Goal: Task Accomplishment & Management: Complete application form

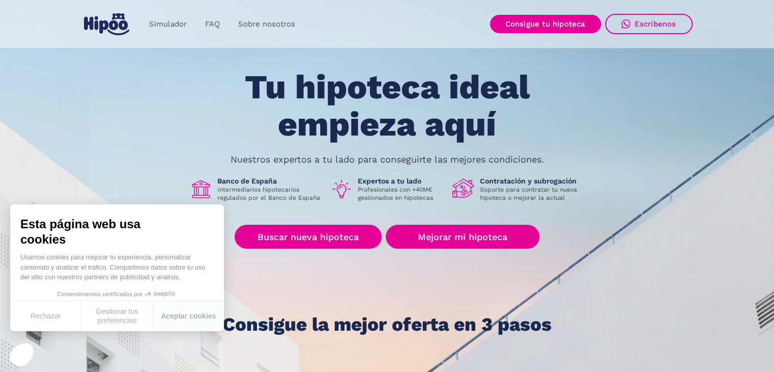
scroll to position [51, 0]
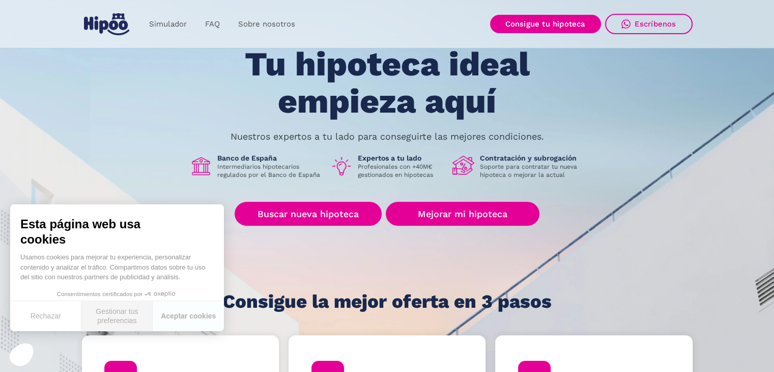
click at [115, 316] on button "Gestionar tus preferencias" at bounding box center [116, 316] width 71 height 30
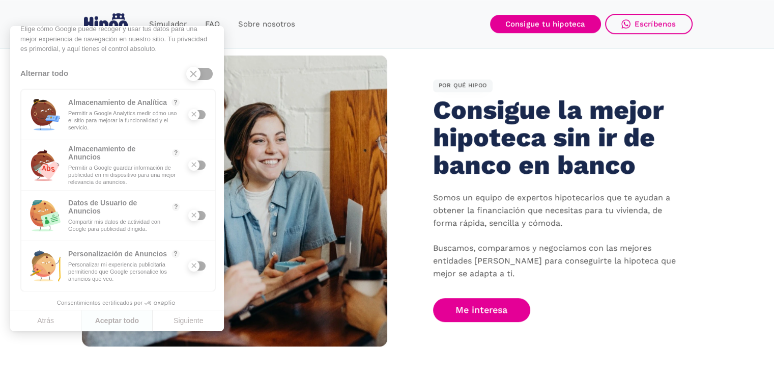
scroll to position [611, 0]
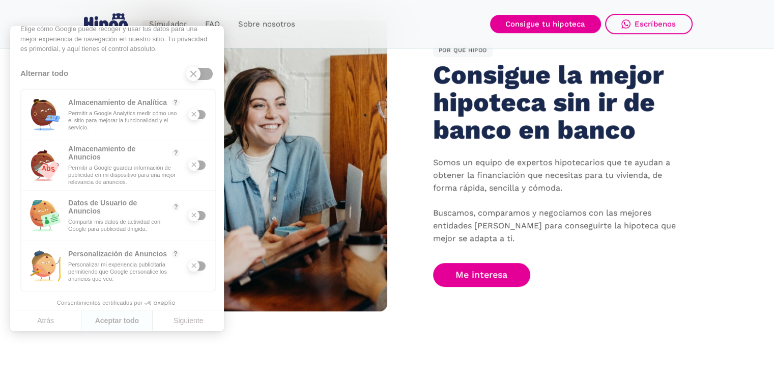
click at [192, 118] on div at bounding box center [197, 114] width 16 height 9
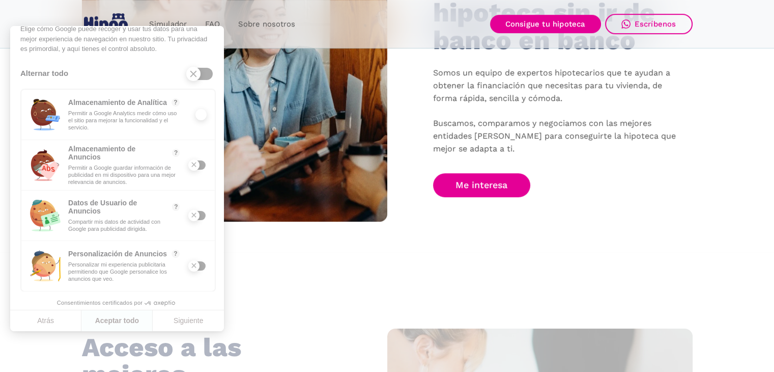
scroll to position [713, 0]
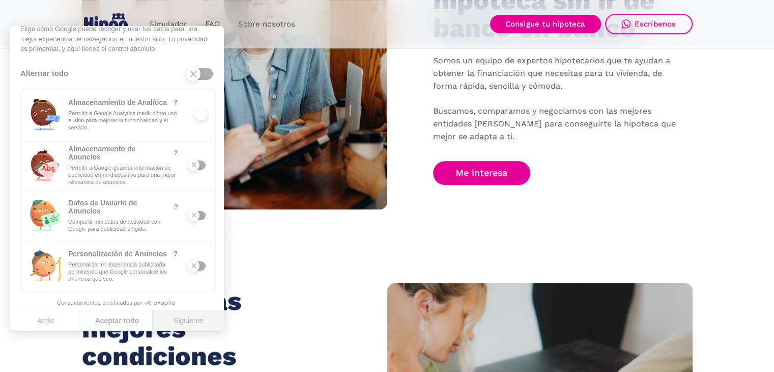
click at [195, 322] on button "Siguiente" at bounding box center [188, 320] width 71 height 21
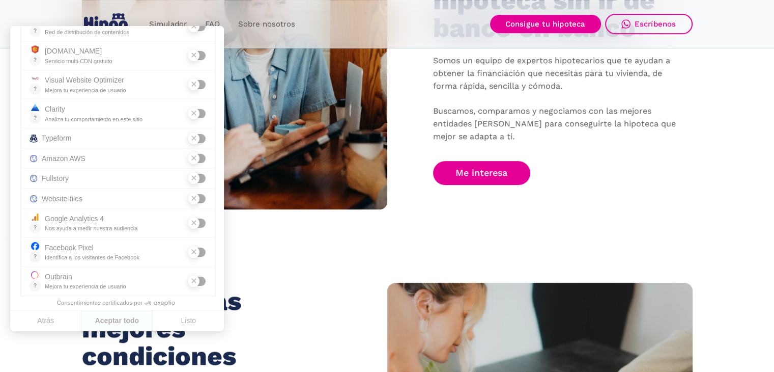
scroll to position [215, 0]
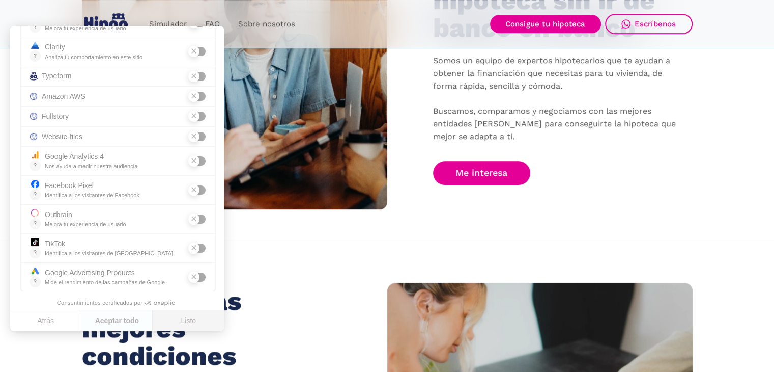
click at [191, 318] on button "Listo" at bounding box center [188, 320] width 71 height 21
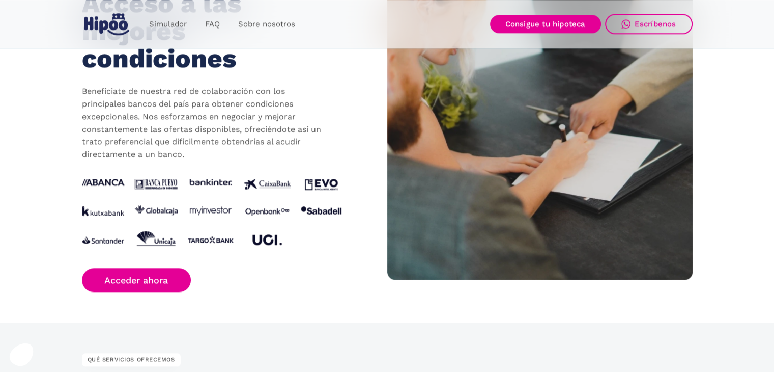
scroll to position [1018, 0]
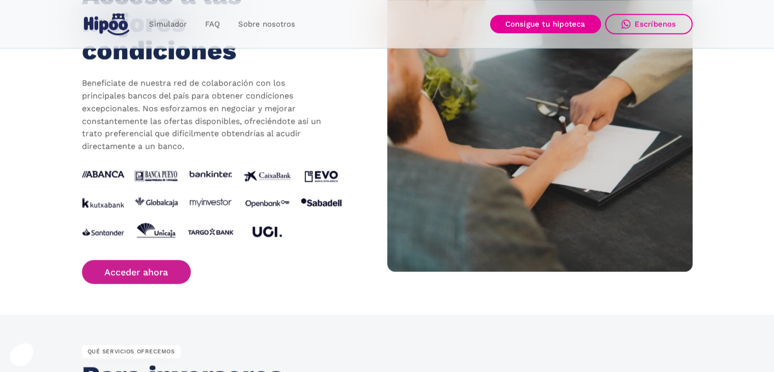
click at [151, 272] on link "Acceder ahora" at bounding box center [136, 272] width 109 height 24
click at [132, 273] on link "Acceder ahora" at bounding box center [136, 272] width 109 height 24
